Goal: Transaction & Acquisition: Purchase product/service

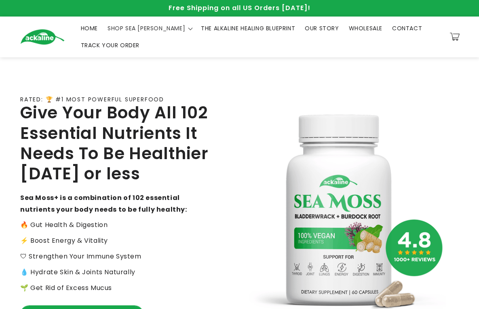
click at [75, 306] on link "SHOP SEA [PERSON_NAME]" at bounding box center [81, 315] width 123 height 18
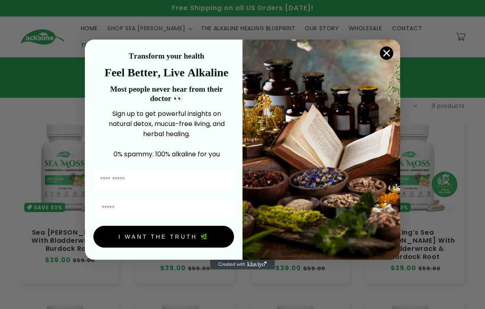
click at [383, 53] on circle "Close dialog" at bounding box center [386, 52] width 13 height 13
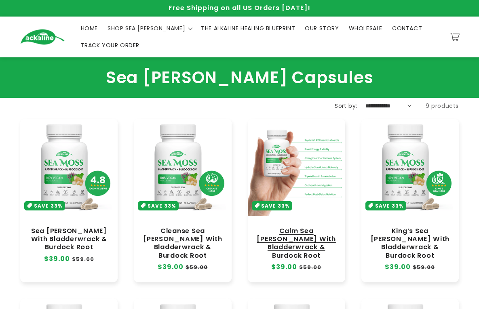
click at [305, 227] on link "Calm Sea [PERSON_NAME] With Bladderwrack & Burdock Root" at bounding box center [296, 243] width 81 height 33
